Goal: Information Seeking & Learning: Learn about a topic

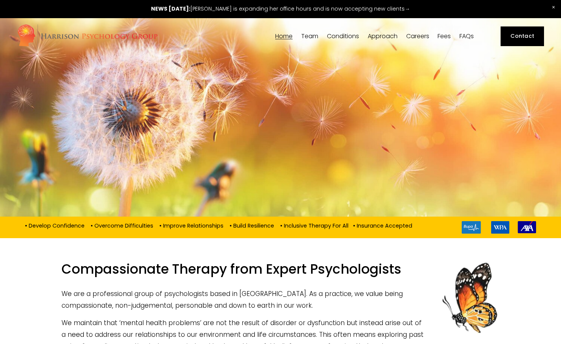
click at [0, 0] on span "[PERSON_NAME]" at bounding box center [0, 0] width 0 height 0
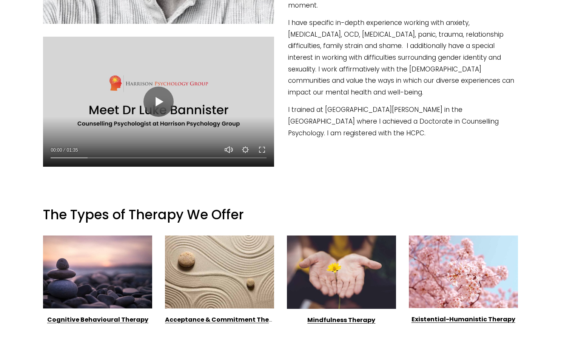
scroll to position [415, 0]
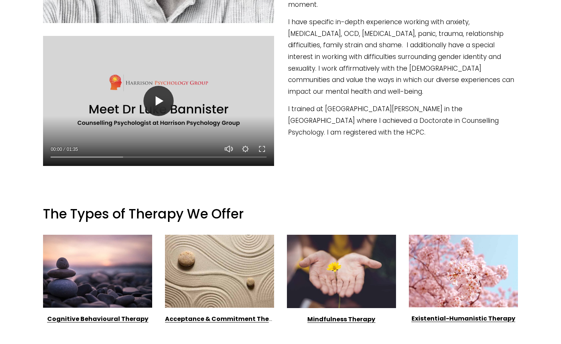
click at [169, 104] on button "Play" at bounding box center [159, 101] width 30 height 30
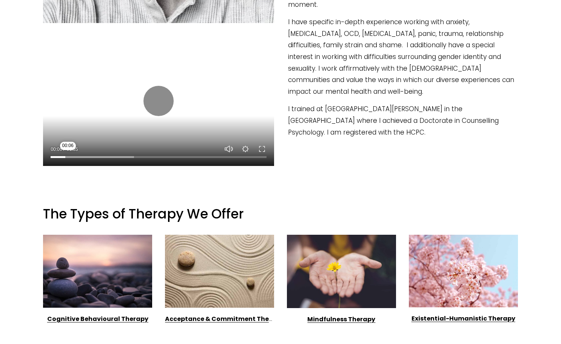
click at [68, 159] on input "Seek" at bounding box center [159, 156] width 216 height 5
click at [151, 97] on button "Play" at bounding box center [159, 101] width 30 height 30
type input "30.28"
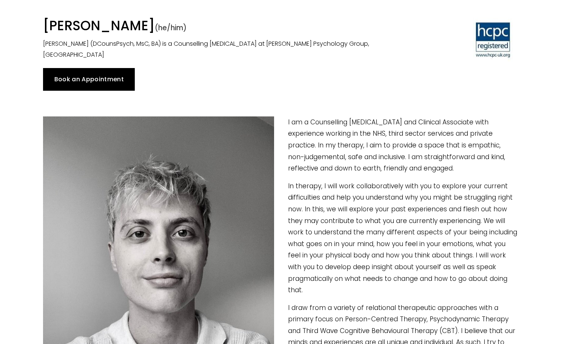
scroll to position [0, 0]
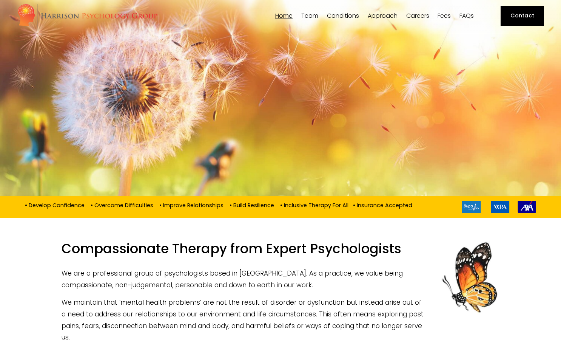
scroll to position [38, 0]
